Goal: Find specific page/section: Find specific page/section

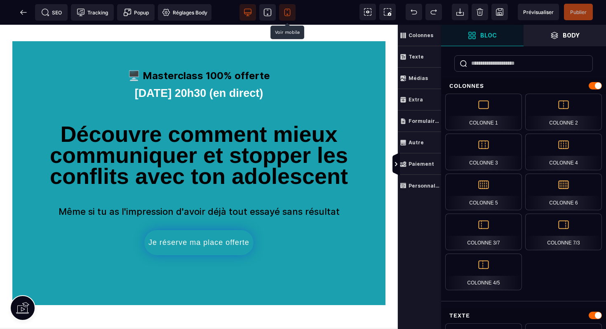
click at [288, 10] on icon at bounding box center [287, 12] width 8 height 8
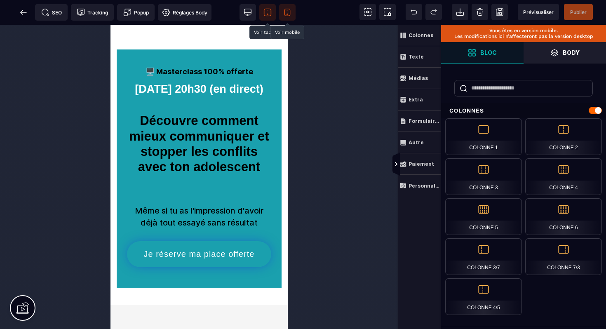
click at [276, 11] on span at bounding box center [267, 12] width 16 height 16
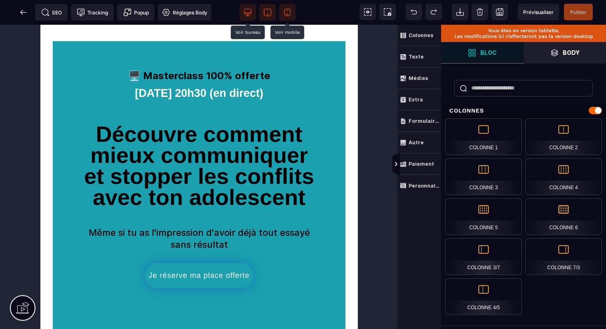
click at [255, 11] on span at bounding box center [248, 12] width 16 height 16
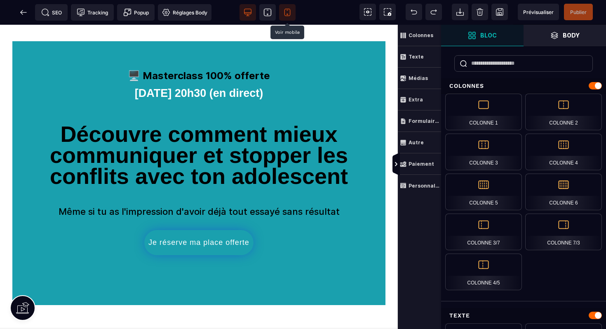
click at [286, 12] on icon at bounding box center [287, 12] width 8 height 8
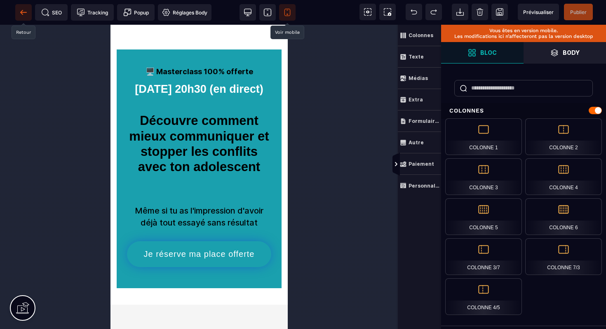
click at [18, 13] on span at bounding box center [23, 12] width 16 height 16
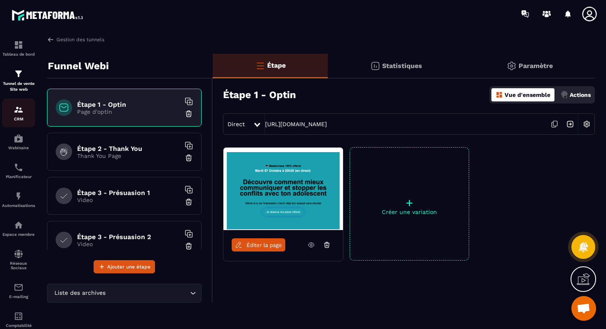
click at [19, 120] on p "CRM" at bounding box center [18, 119] width 33 height 5
